Goal: Task Accomplishment & Management: Manage account settings

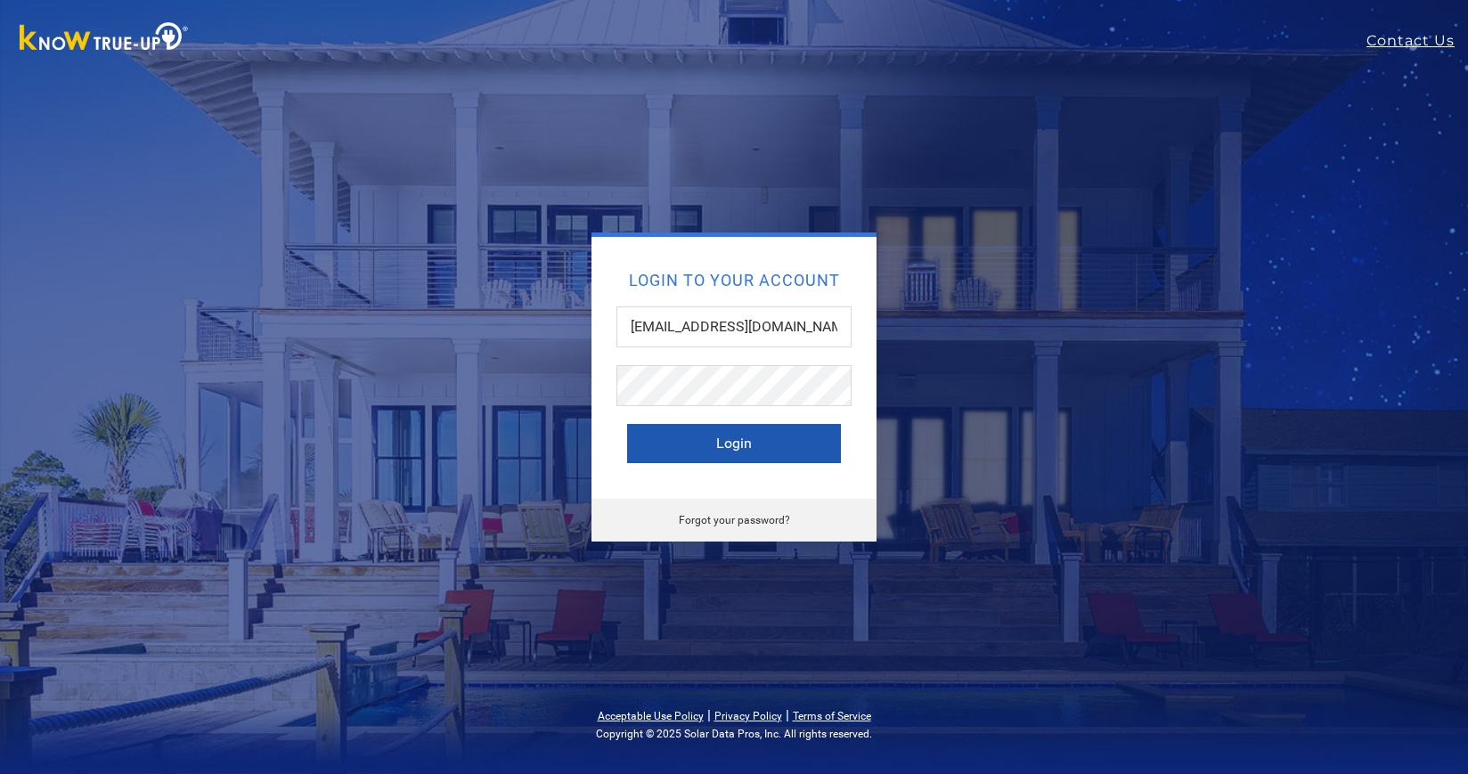
click at [769, 447] on button "Login" at bounding box center [734, 443] width 214 height 39
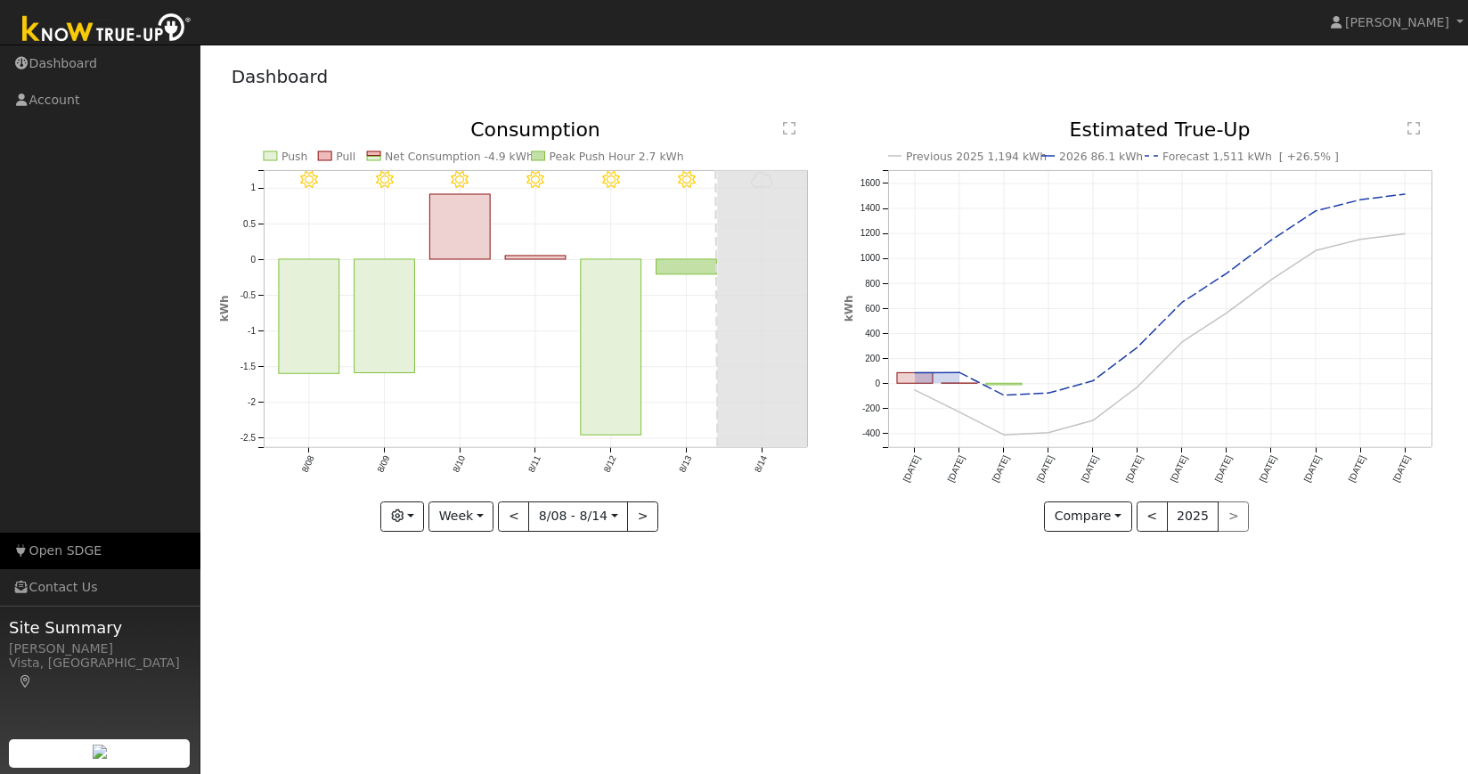
click at [71, 546] on link "Open SDGE" at bounding box center [100, 551] width 200 height 37
click at [1436, 24] on span "[PERSON_NAME]" at bounding box center [1397, 22] width 104 height 14
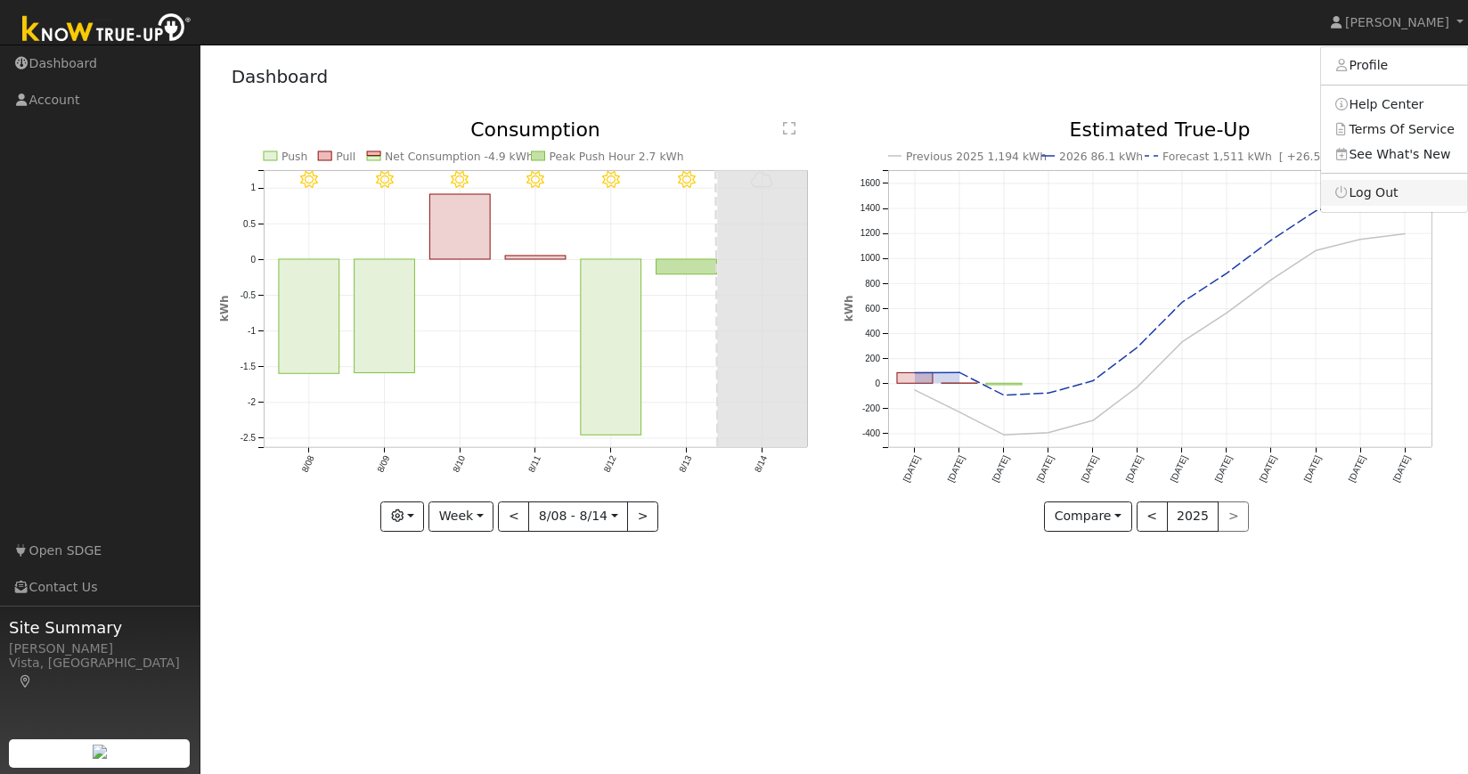
click at [1377, 198] on link "Log Out" at bounding box center [1394, 192] width 146 height 25
